Goal: Task Accomplishment & Management: Complete application form

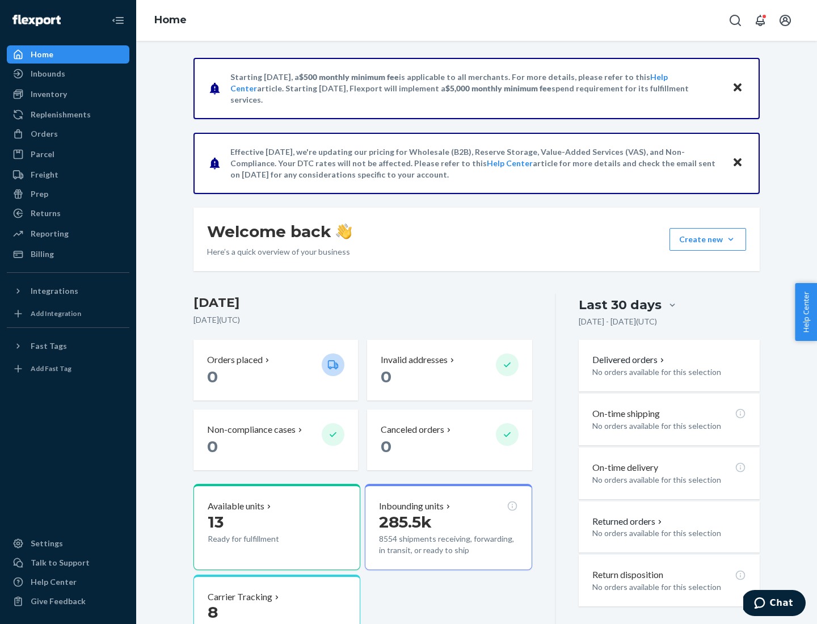
click at [731, 240] on button "Create new Create new inbound Create new order Create new product" at bounding box center [708, 239] width 77 height 23
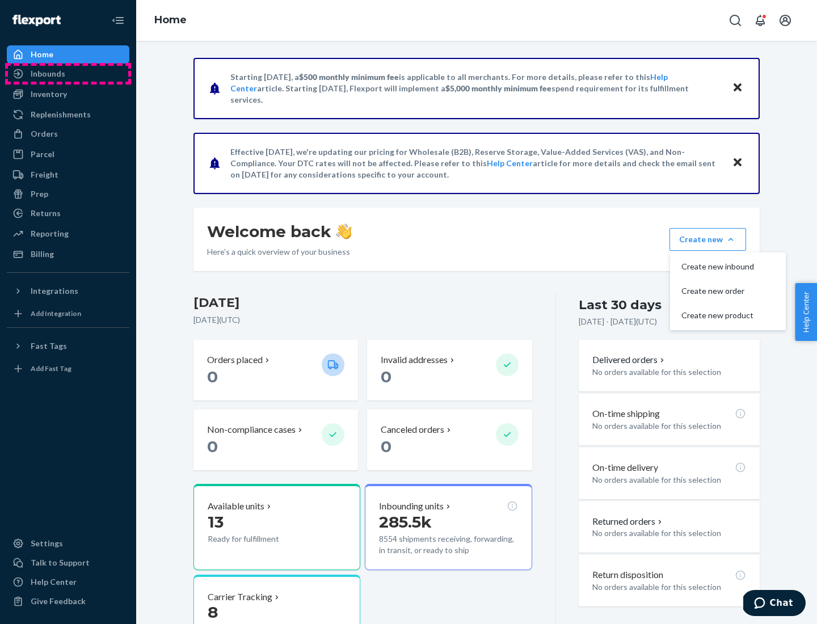
click at [68, 74] on div "Inbounds" at bounding box center [68, 74] width 120 height 16
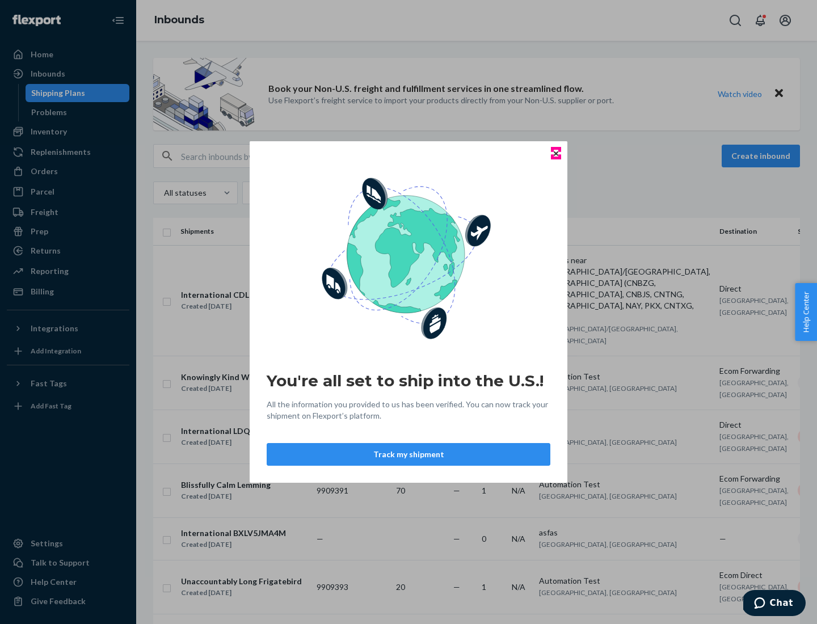
click at [556, 153] on icon "Close" at bounding box center [556, 153] width 5 height 5
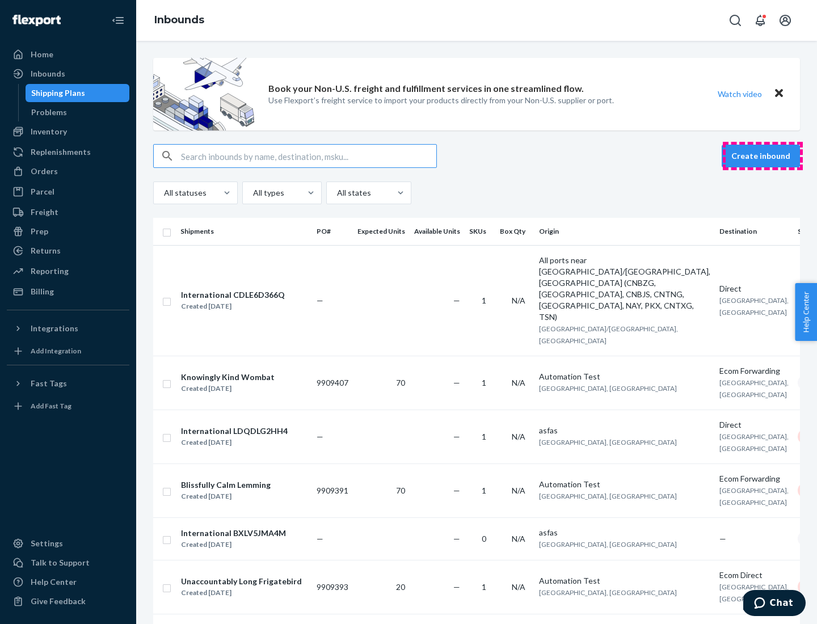
click at [763, 156] on button "Create inbound" at bounding box center [761, 156] width 78 height 23
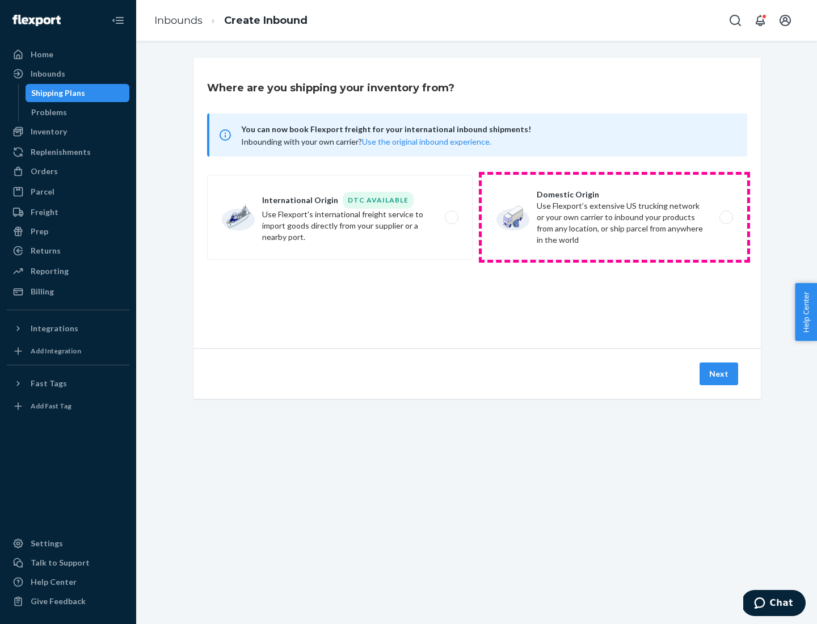
click at [615, 217] on label "Domestic Origin Use Flexport’s extensive US trucking network or your own carrie…" at bounding box center [615, 217] width 266 height 85
click at [726, 217] on input "Domestic Origin Use Flexport’s extensive US trucking network or your own carrie…" at bounding box center [729, 217] width 7 height 7
radio input "true"
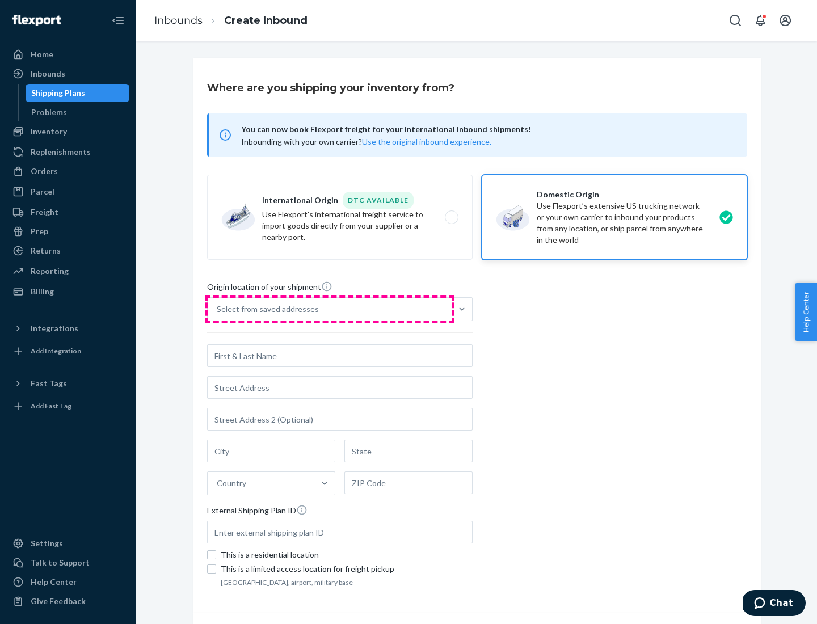
click at [330, 309] on div "Select from saved addresses" at bounding box center [330, 309] width 244 height 23
click at [218, 309] on input "Select from saved addresses" at bounding box center [217, 309] width 1 height 11
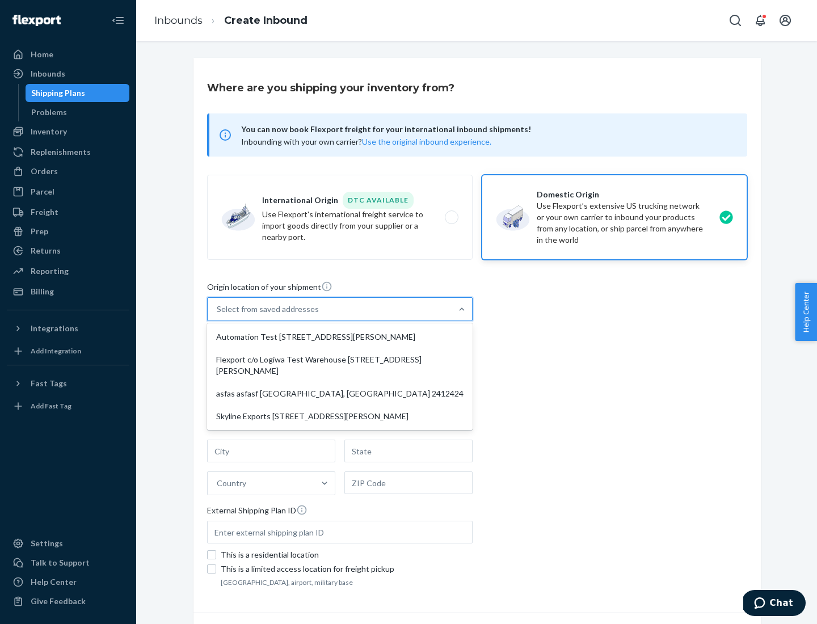
scroll to position [5, 0]
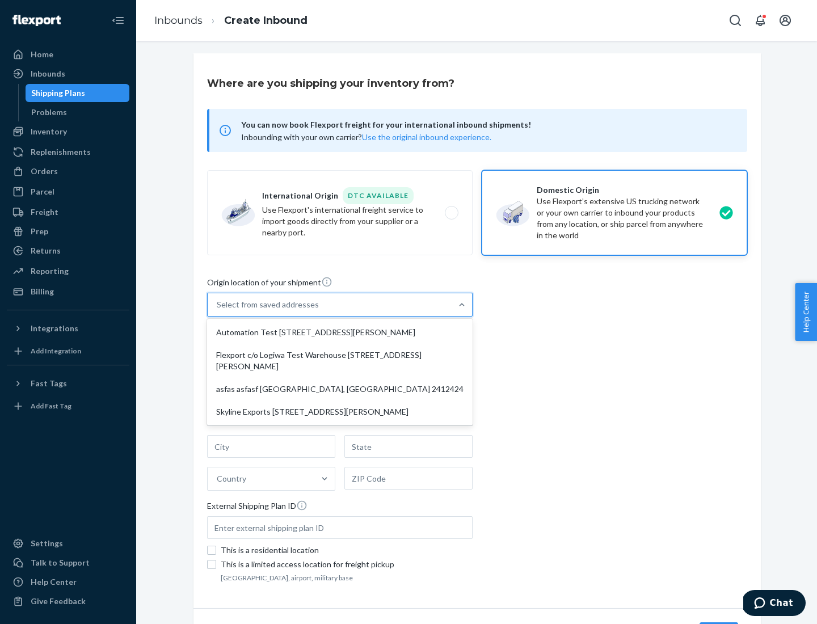
click at [340, 333] on div "Automation Test [STREET_ADDRESS][PERSON_NAME]" at bounding box center [339, 332] width 261 height 23
click at [218, 311] on input "option Automation Test [STREET_ADDRESS][PERSON_NAME] focused, 1 of 4. 4 results…" at bounding box center [217, 304] width 1 height 11
type input "Automation Test"
type input "9th Floor"
type input "[GEOGRAPHIC_DATA]"
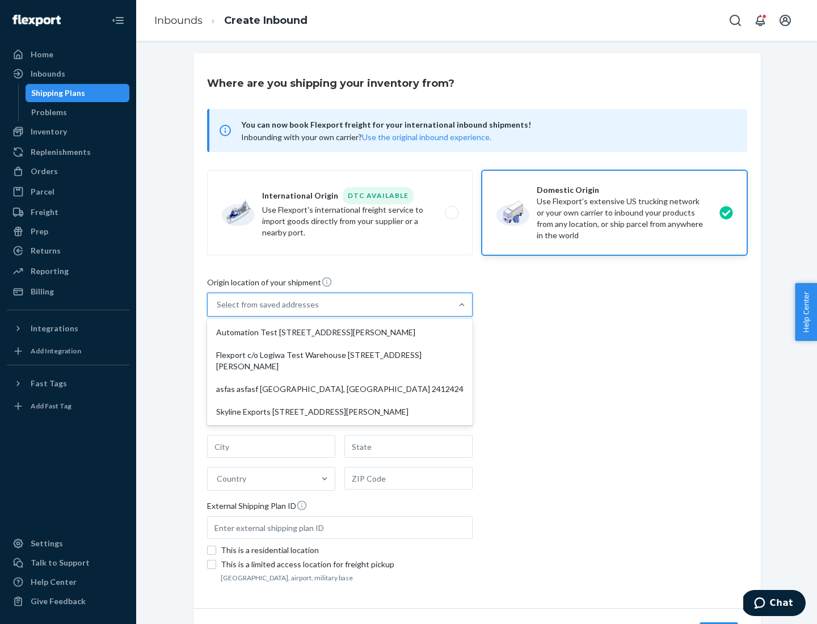
type input "CA"
type input "94104"
type input "[STREET_ADDRESS][PERSON_NAME]"
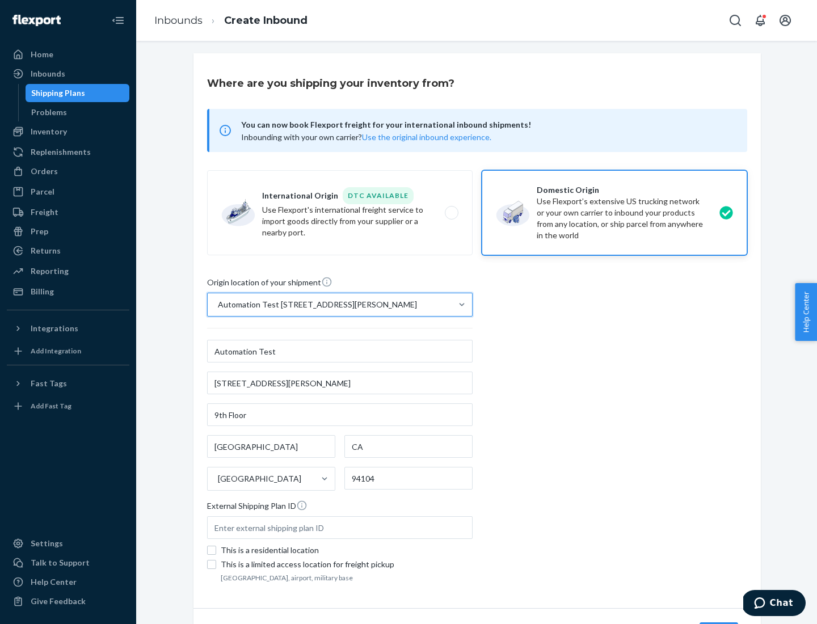
scroll to position [66, 0]
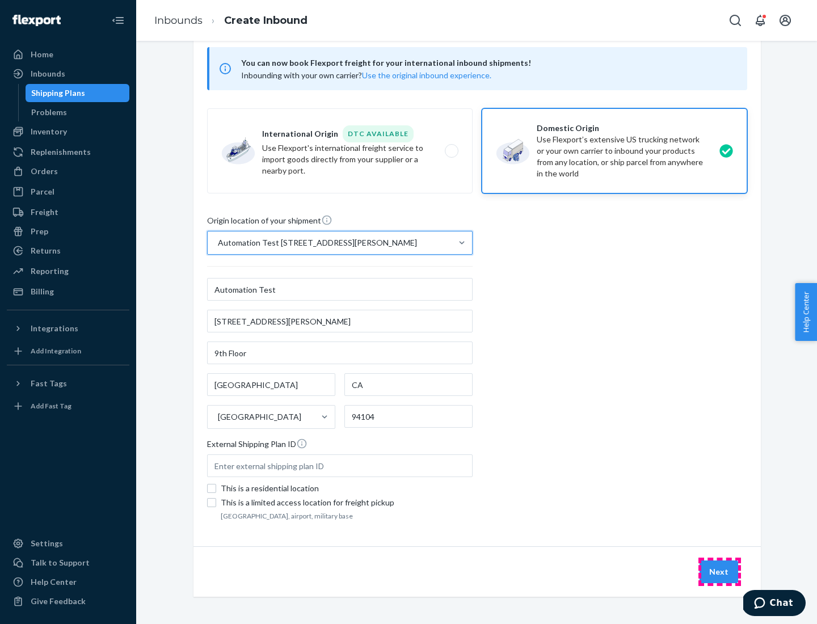
click at [720, 572] on button "Next" at bounding box center [719, 572] width 39 height 23
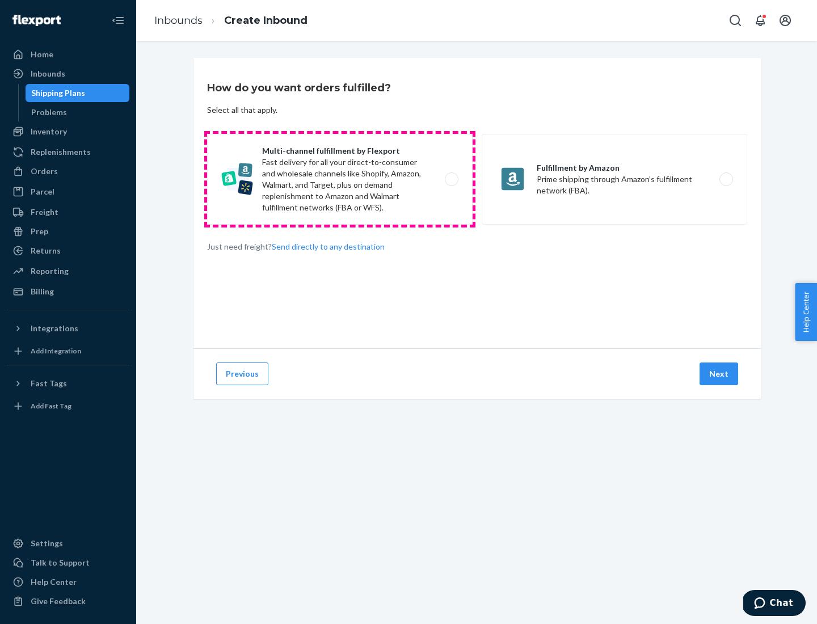
click at [340, 179] on label "Multi-channel fulfillment by Flexport Fast delivery for all your direct-to-cons…" at bounding box center [340, 179] width 266 height 91
click at [451, 179] on input "Multi-channel fulfillment by Flexport Fast delivery for all your direct-to-cons…" at bounding box center [454, 179] width 7 height 7
radio input "true"
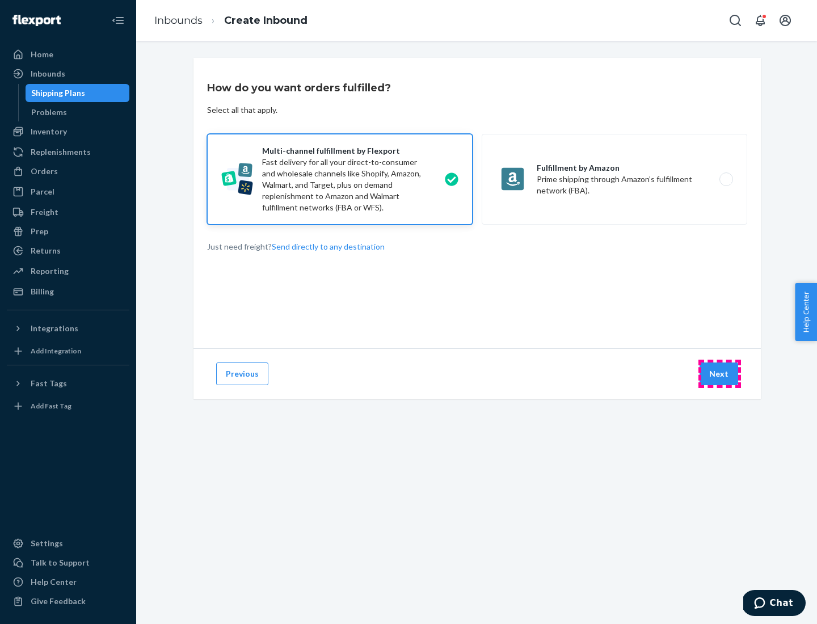
click at [720, 374] on button "Next" at bounding box center [719, 374] width 39 height 23
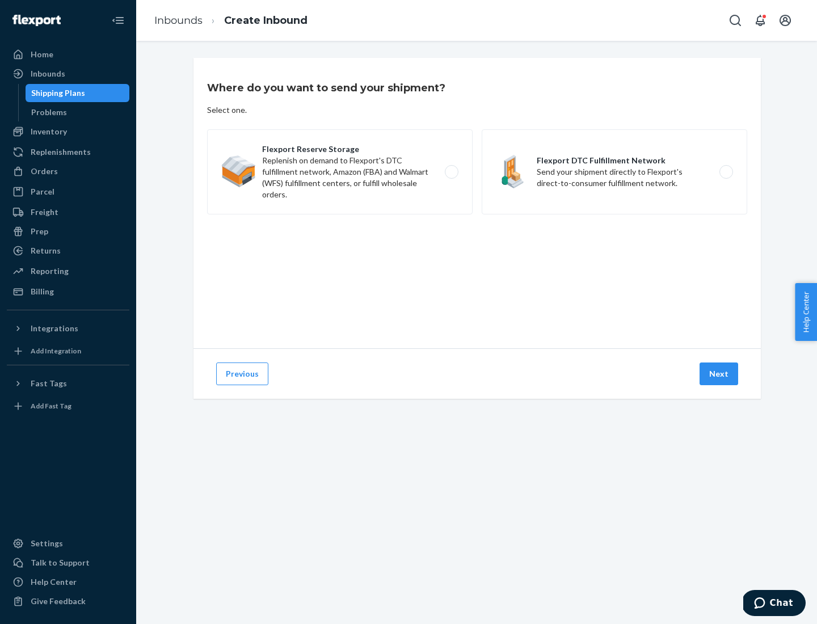
click at [340, 172] on label "Flexport Reserve Storage Replenish on demand to Flexport's DTC fulfillment netw…" at bounding box center [340, 171] width 266 height 85
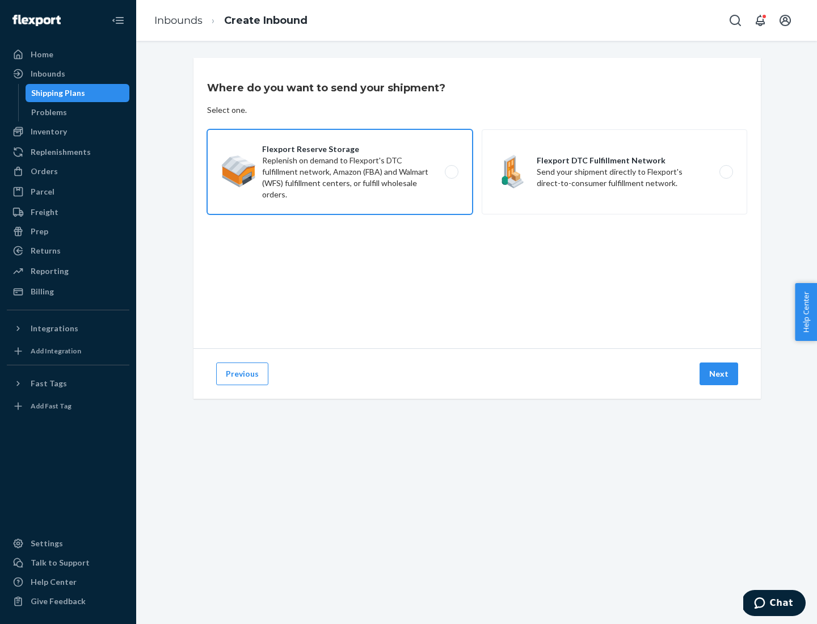
click at [451, 172] on input "Flexport Reserve Storage Replenish on demand to Flexport's DTC fulfillment netw…" at bounding box center [454, 172] width 7 height 7
radio input "true"
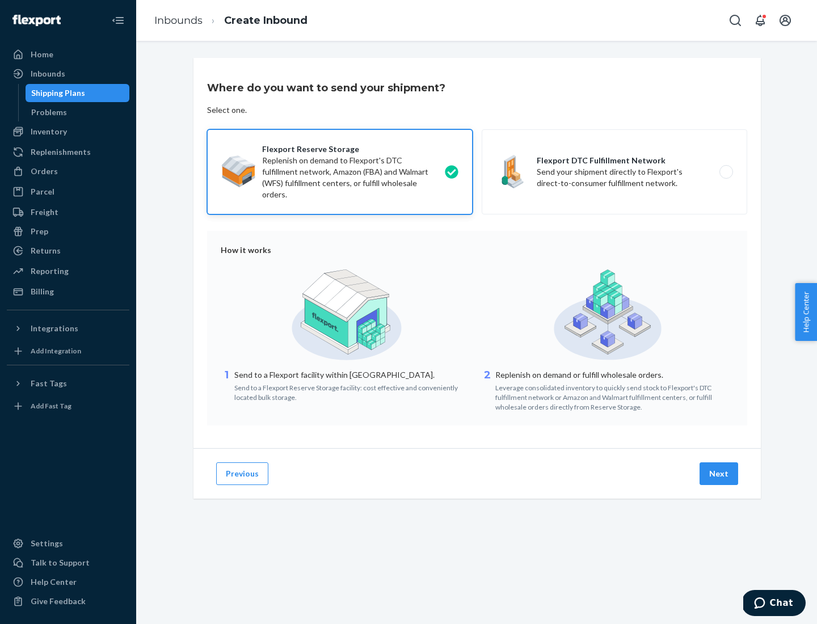
click at [720, 474] on button "Next" at bounding box center [719, 474] width 39 height 23
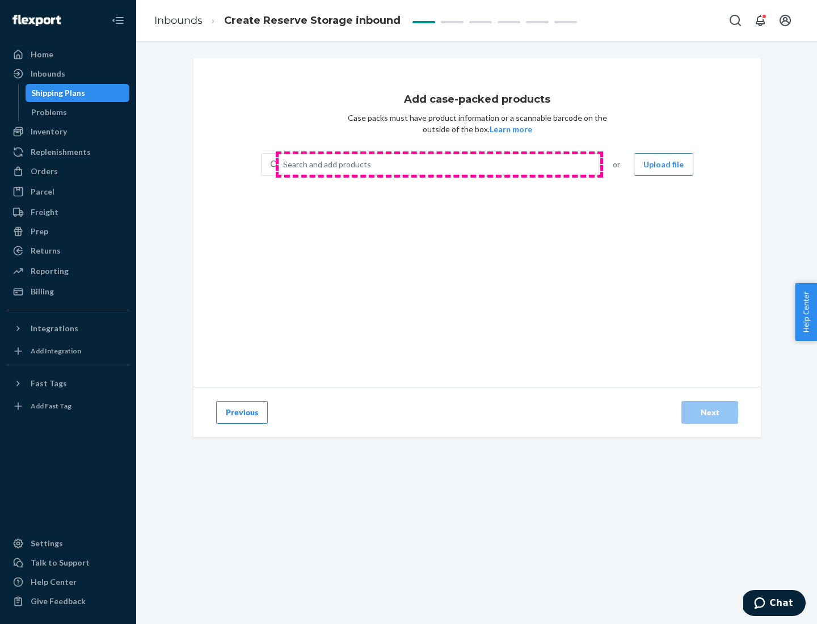
click at [439, 165] on div "Search and add products" at bounding box center [439, 164] width 320 height 20
click at [284, 165] on input "Search and add products" at bounding box center [283, 164] width 1 height 11
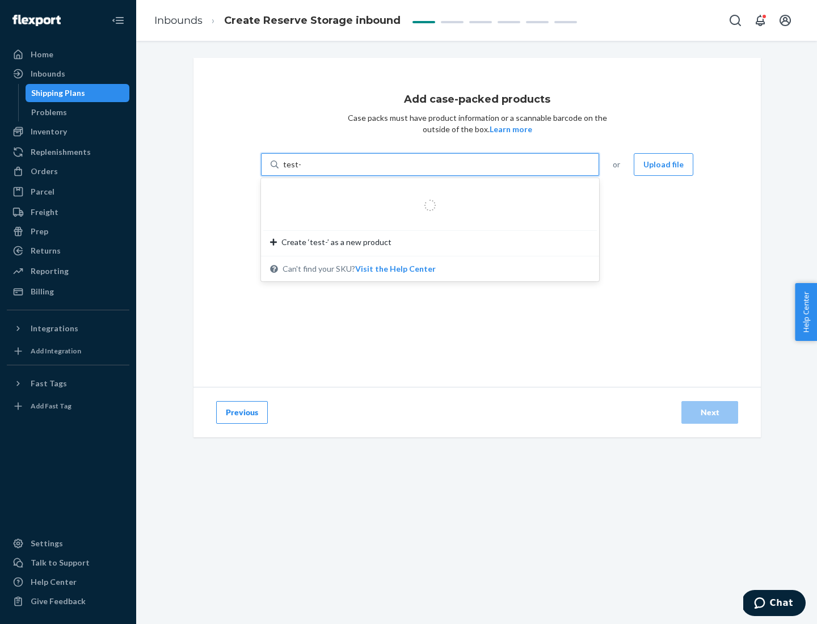
type input "test-syn"
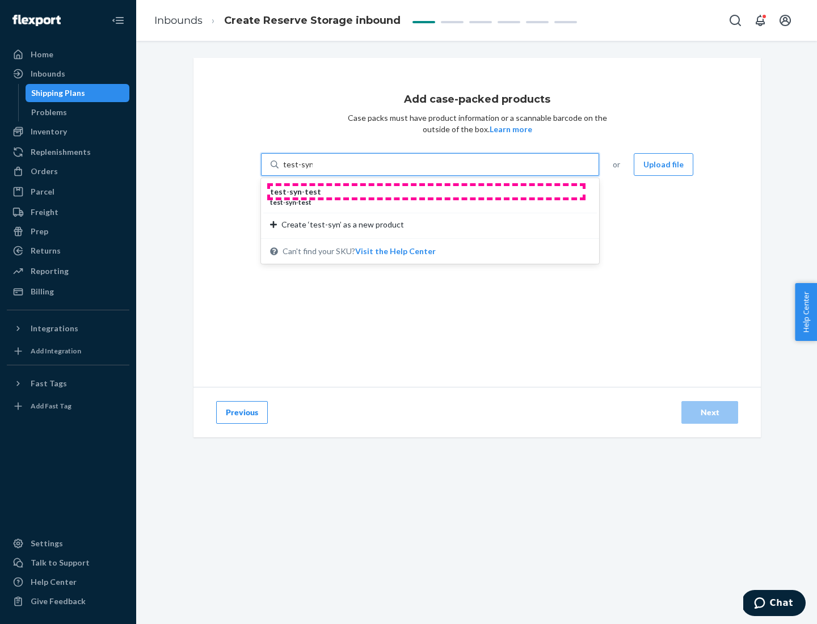
click at [426, 192] on div "test - syn - test" at bounding box center [425, 191] width 311 height 11
click at [313, 170] on input "test-syn" at bounding box center [298, 164] width 30 height 11
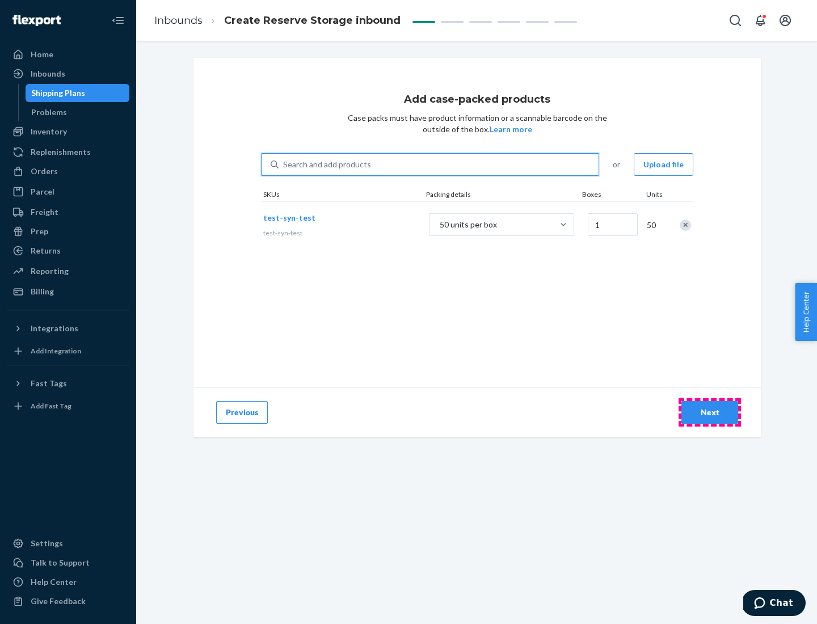
click at [710, 413] on div "Next" at bounding box center [709, 412] width 37 height 11
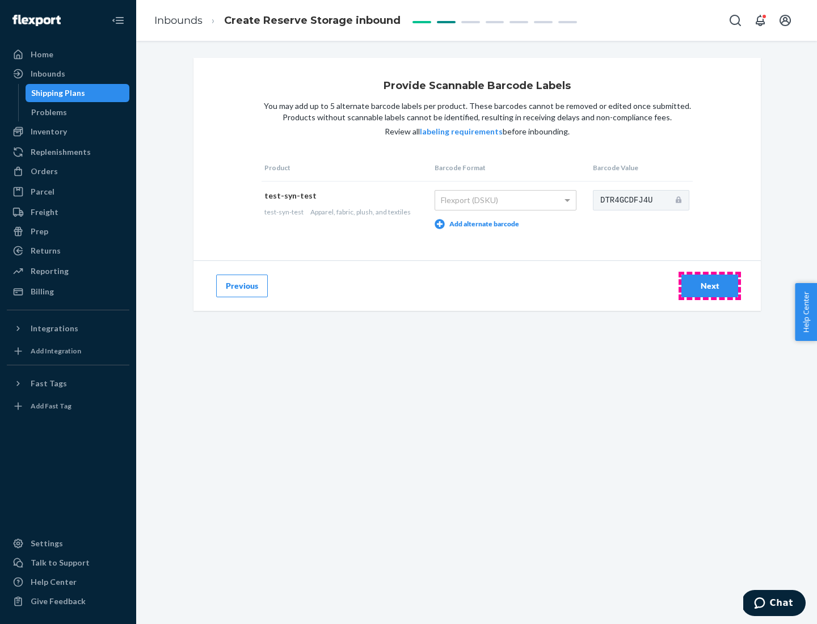
click at [710, 286] on div "Next" at bounding box center [709, 285] width 37 height 11
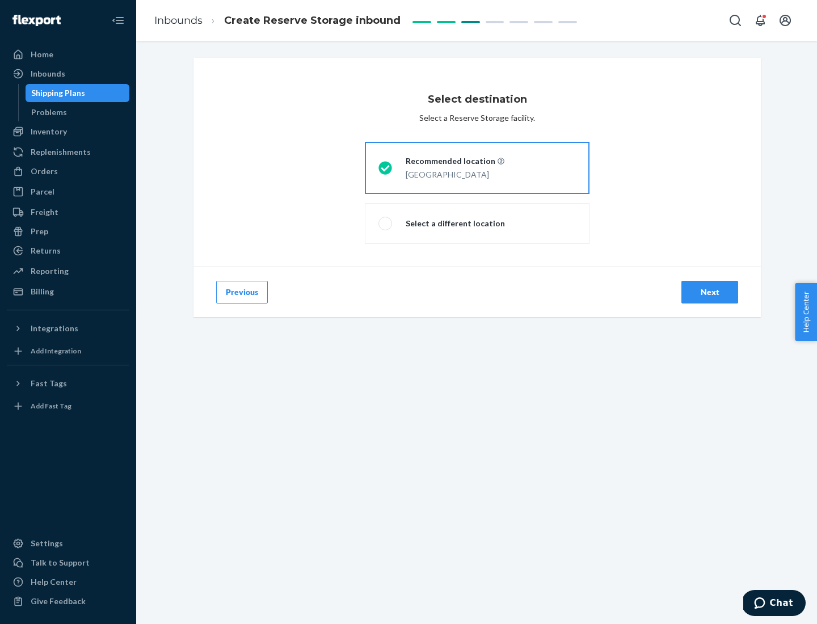
click at [710, 292] on div "Next" at bounding box center [709, 292] width 37 height 11
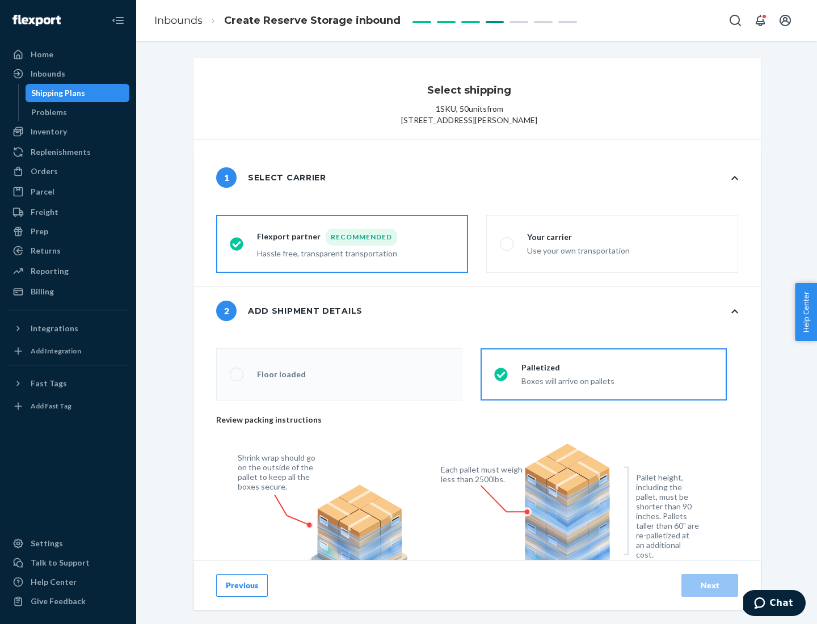
radio input "false"
type input "1"
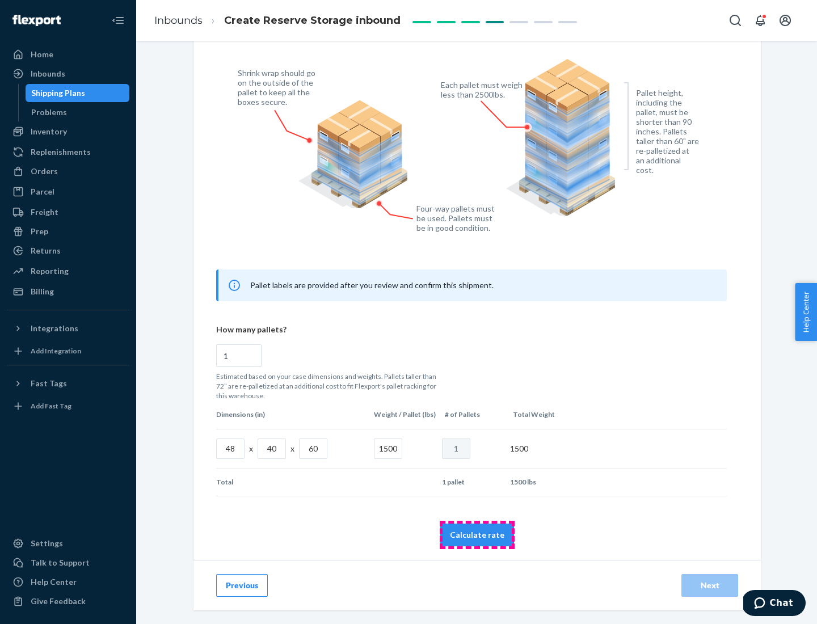
click at [477, 535] on button "Calculate rate" at bounding box center [478, 535] width 74 height 23
radio input "false"
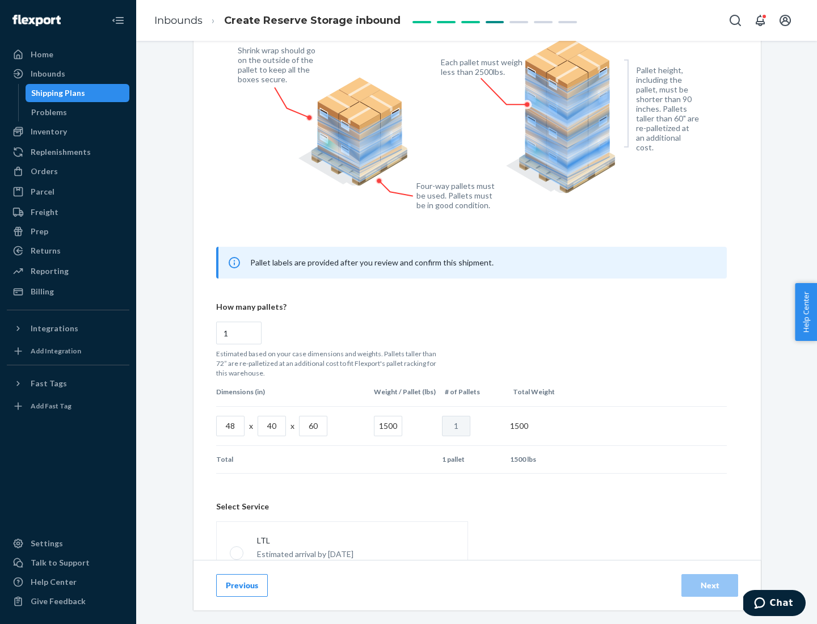
scroll to position [502, 0]
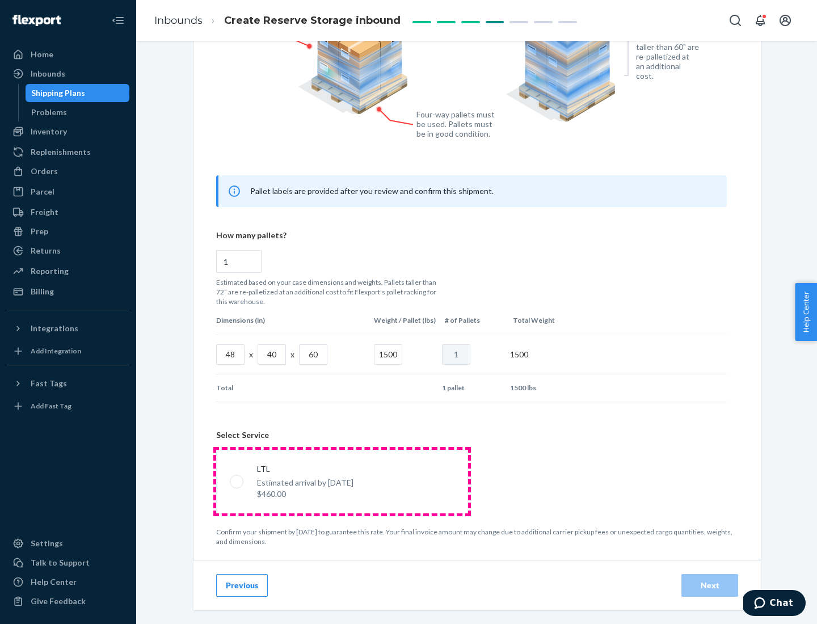
click at [342, 481] on p "Estimated arrival by [DATE]" at bounding box center [305, 482] width 97 height 11
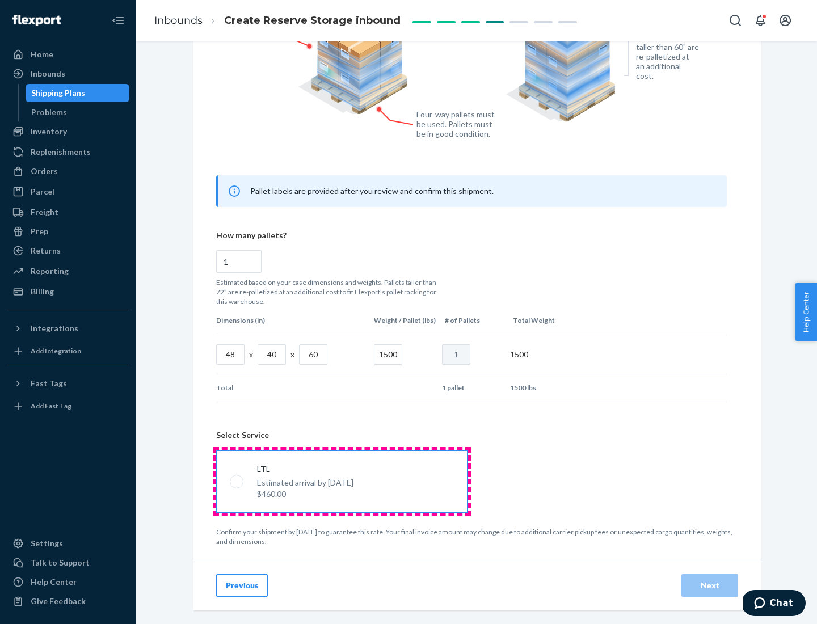
click at [237, 481] on input "LTL Estimated arrival by [DATE] $460.00" at bounding box center [233, 481] width 7 height 7
radio input "true"
radio input "false"
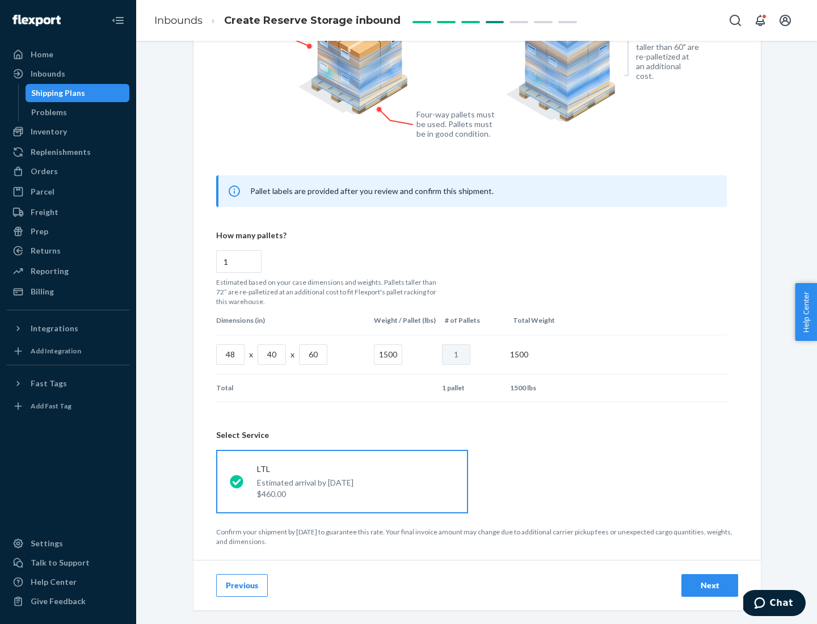
click at [710, 585] on div "Next" at bounding box center [709, 585] width 37 height 11
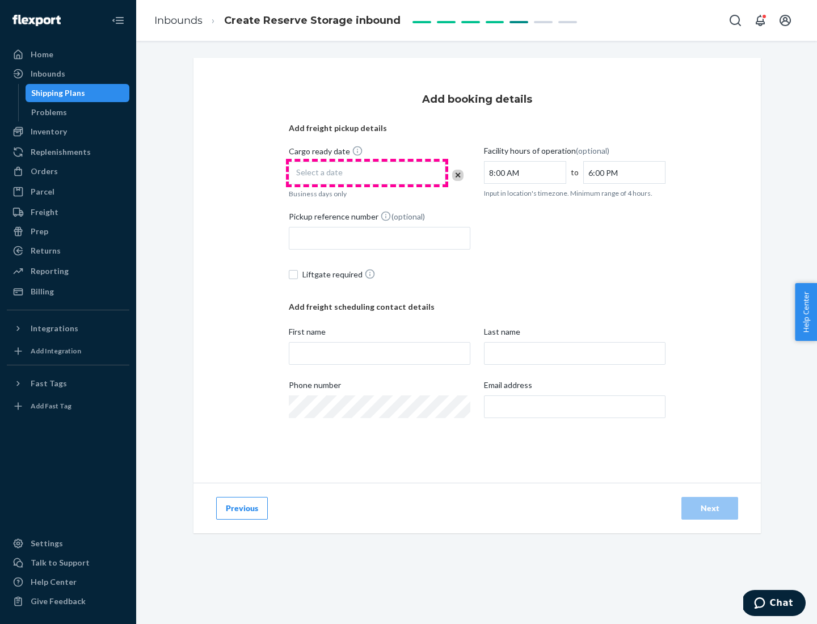
click at [367, 173] on div "Select a date" at bounding box center [367, 173] width 157 height 23
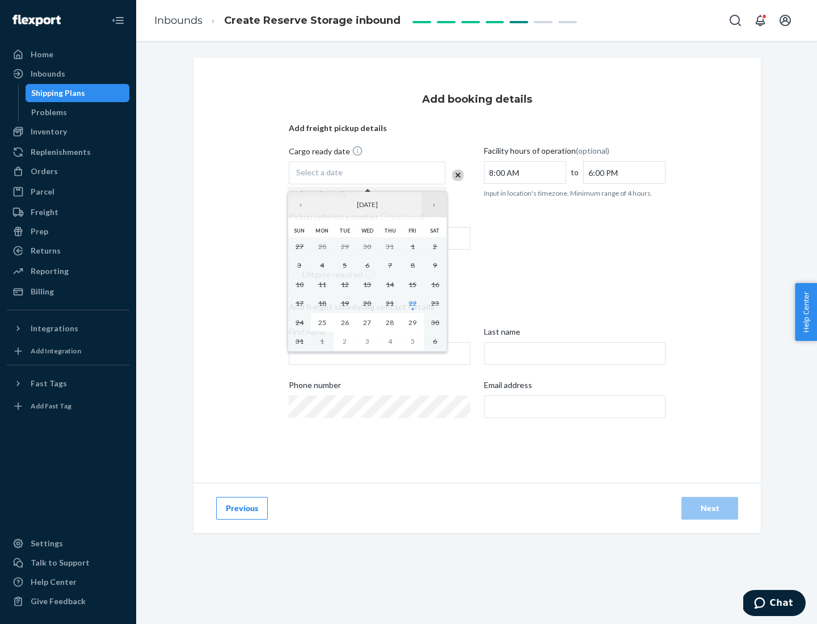
click at [434, 205] on button "›" at bounding box center [434, 204] width 25 height 25
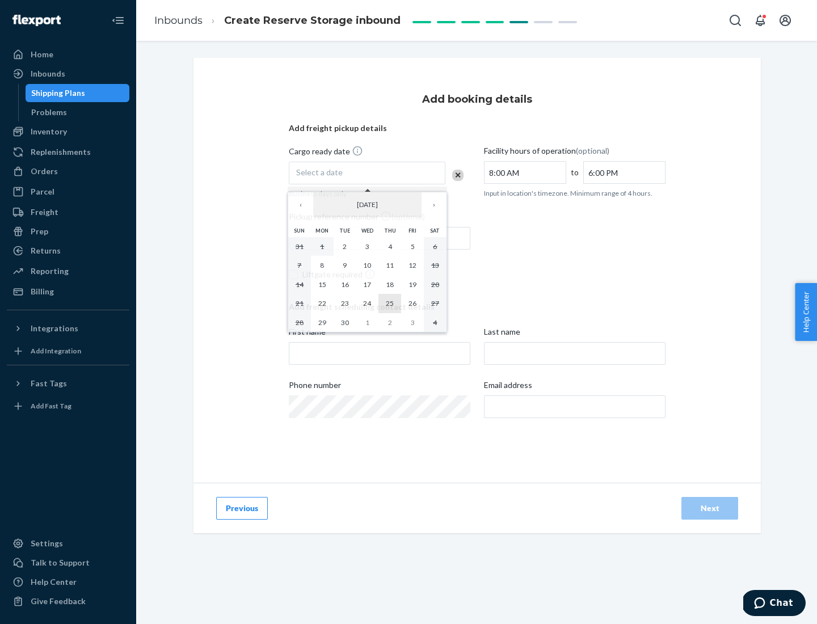
click at [390, 303] on abbr "25" at bounding box center [390, 303] width 8 height 9
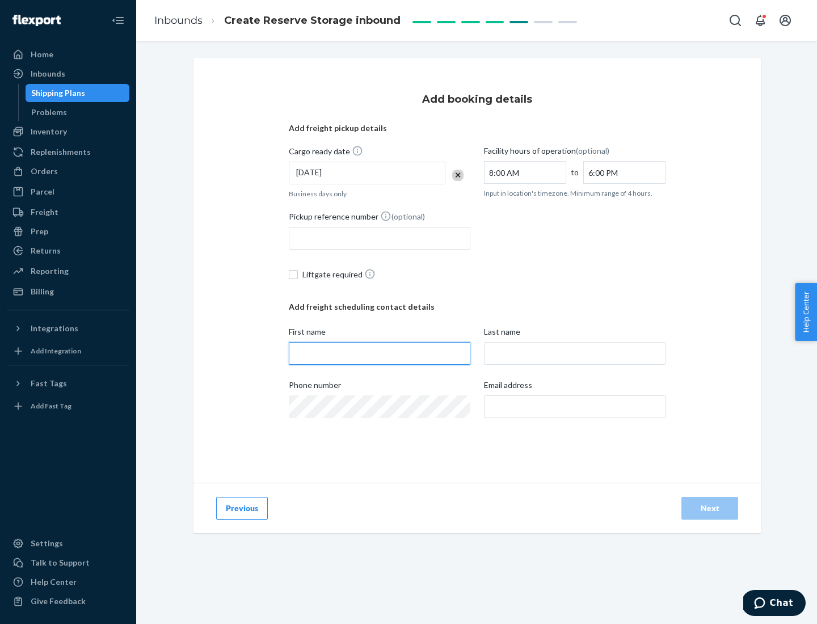
click at [380, 354] on input "First name" at bounding box center [380, 353] width 182 height 23
type input "[PERSON_NAME]"
click at [575, 354] on input "Last name" at bounding box center [575, 353] width 182 height 23
type input "Doe"
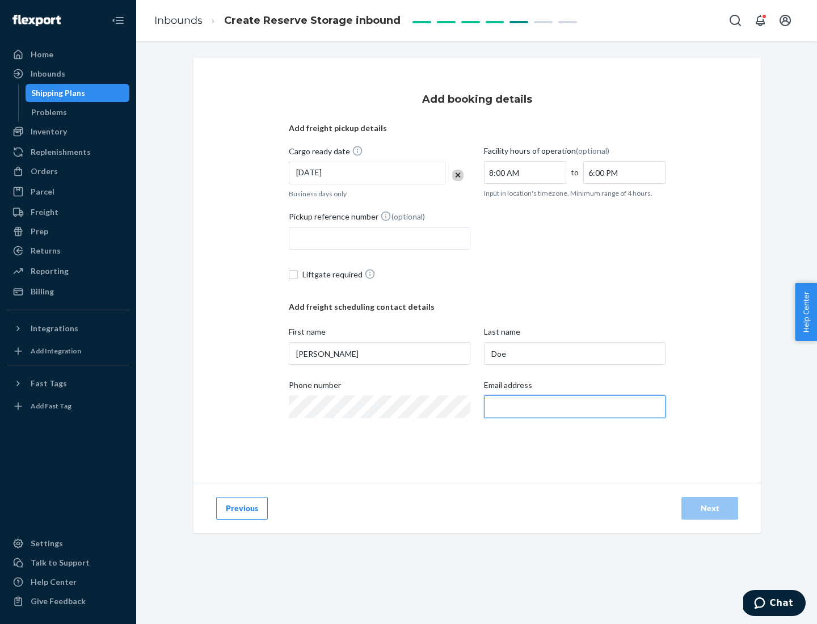
click at [575, 407] on input "Email address" at bounding box center [575, 407] width 182 height 23
type input "[EMAIL_ADDRESS][DOMAIN_NAME]"
click at [710, 509] on div "Next" at bounding box center [709, 508] width 37 height 11
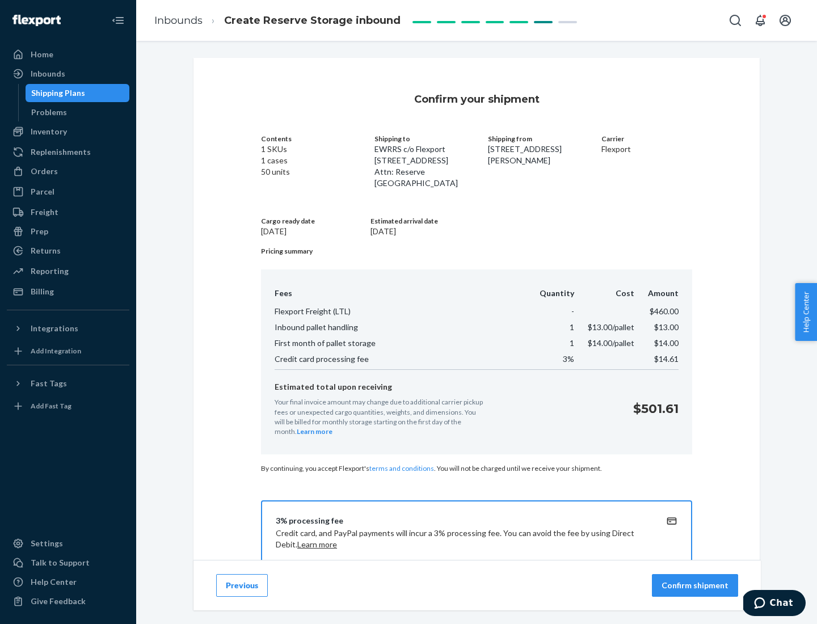
scroll to position [163, 0]
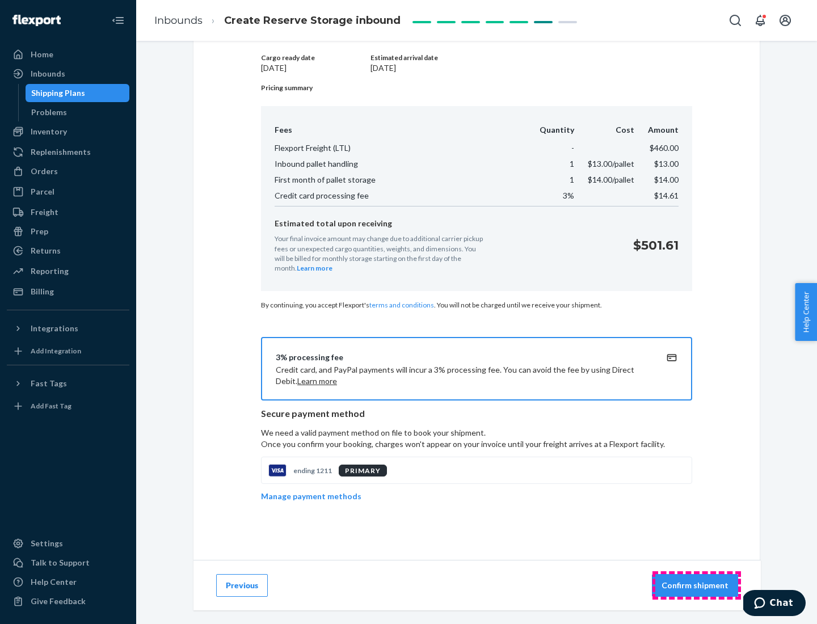
click at [697, 586] on p "Confirm shipment" at bounding box center [695, 585] width 67 height 11
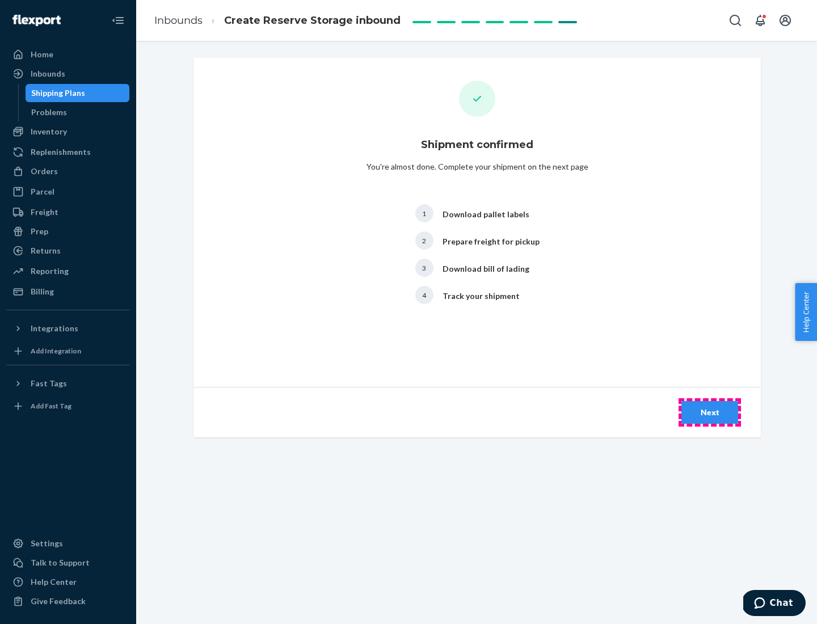
click at [710, 413] on div "Next" at bounding box center [709, 412] width 37 height 11
